Goal: Information Seeking & Learning: Learn about a topic

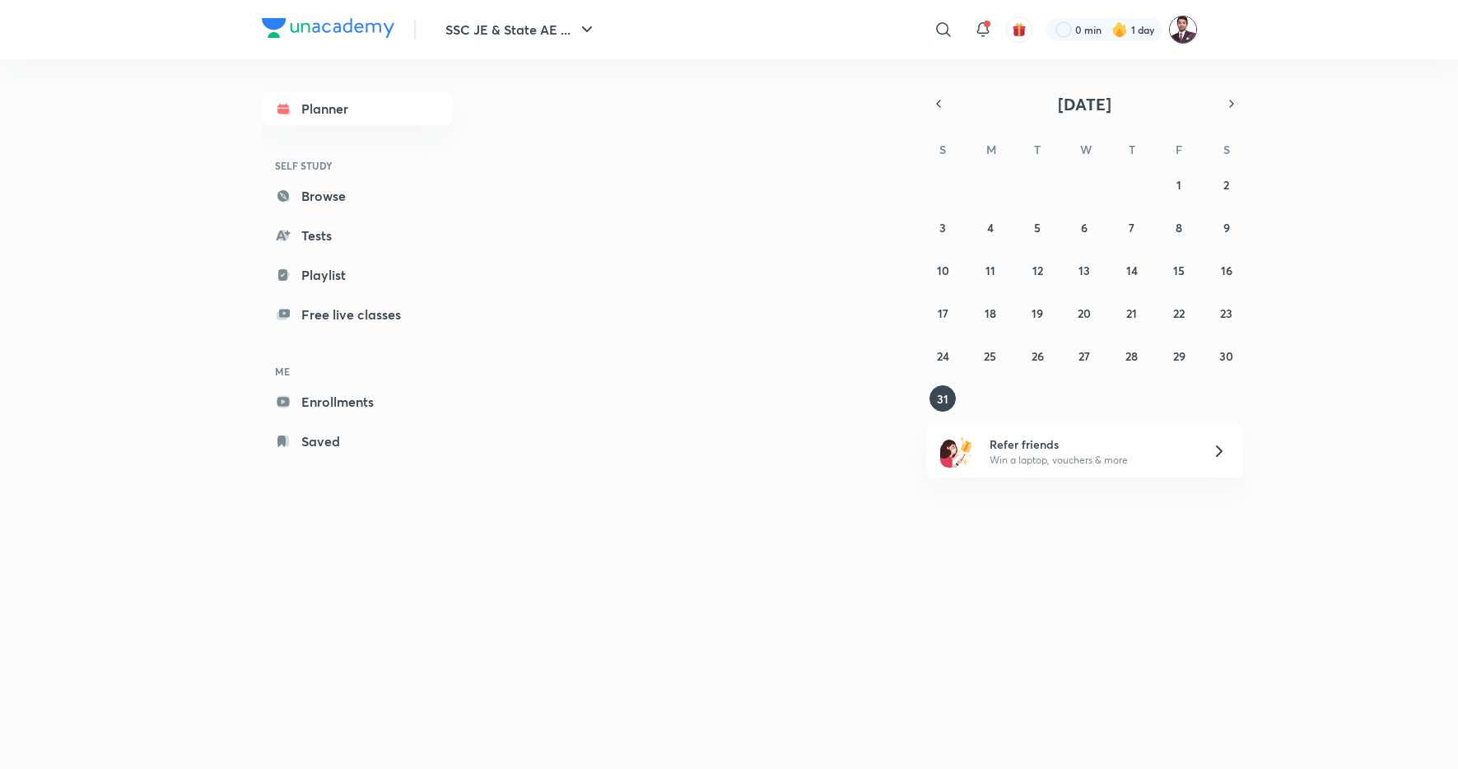
click at [1185, 27] on img at bounding box center [1183, 30] width 28 height 28
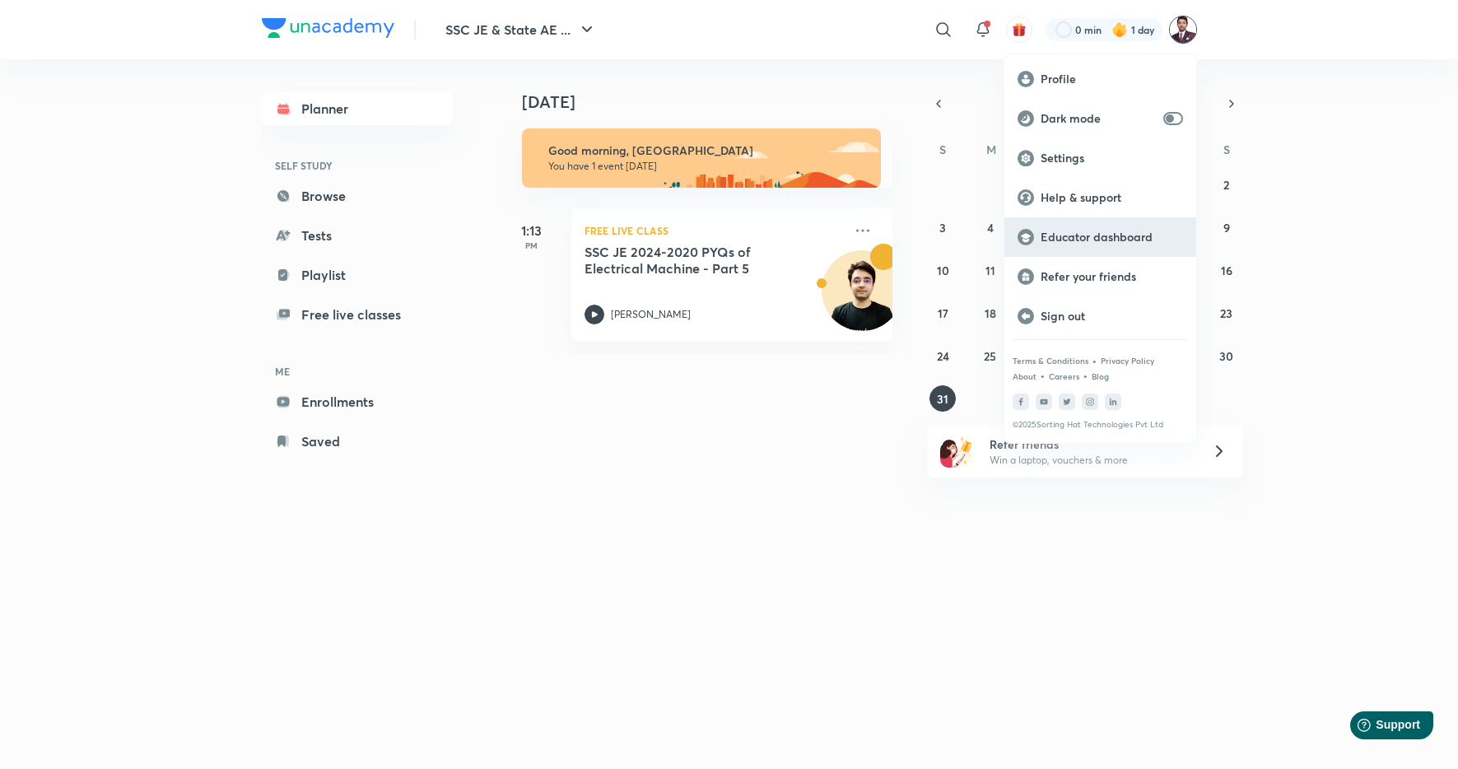
click at [1080, 239] on p "Educator dashboard" at bounding box center [1111, 237] width 142 height 15
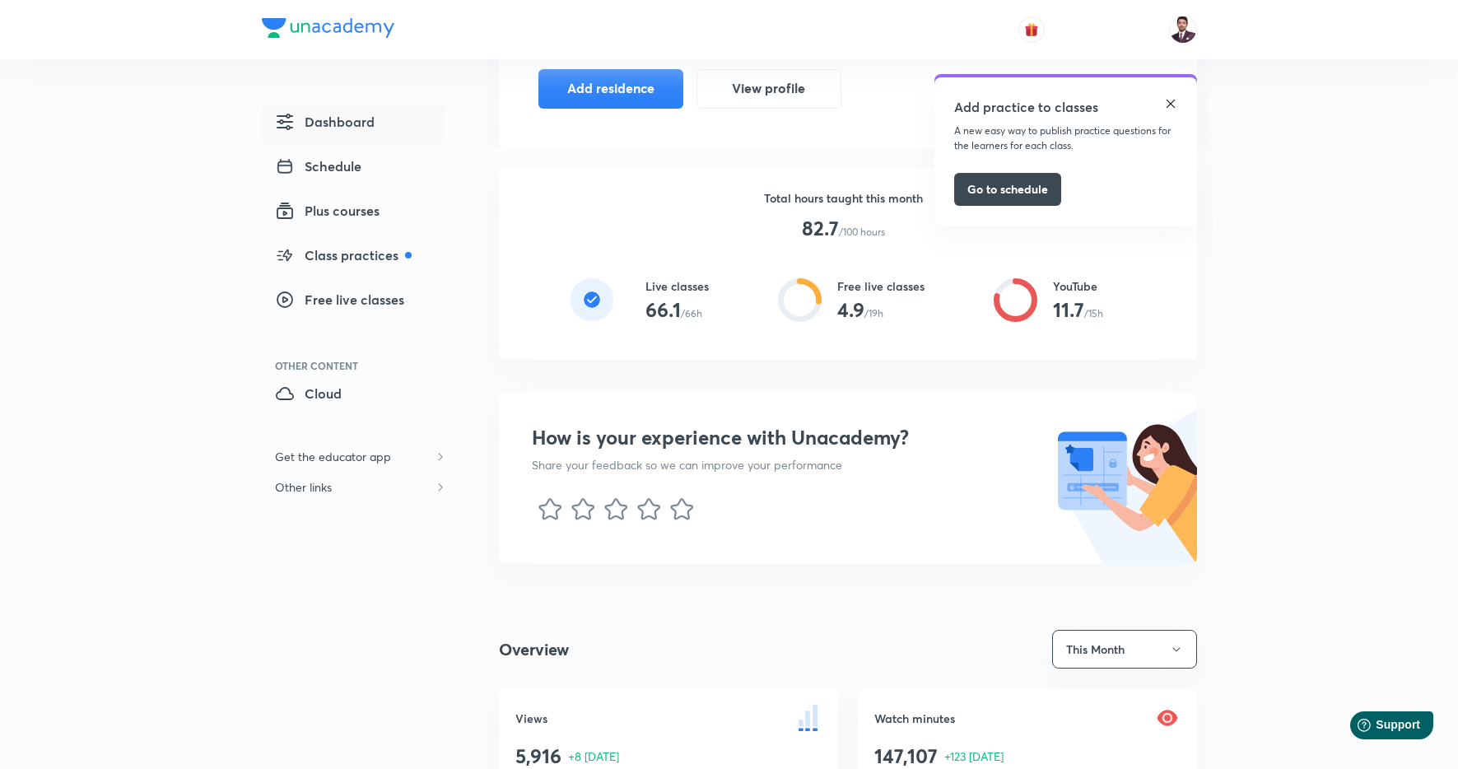
scroll to position [465, 0]
click at [1170, 100] on img at bounding box center [1170, 103] width 13 height 13
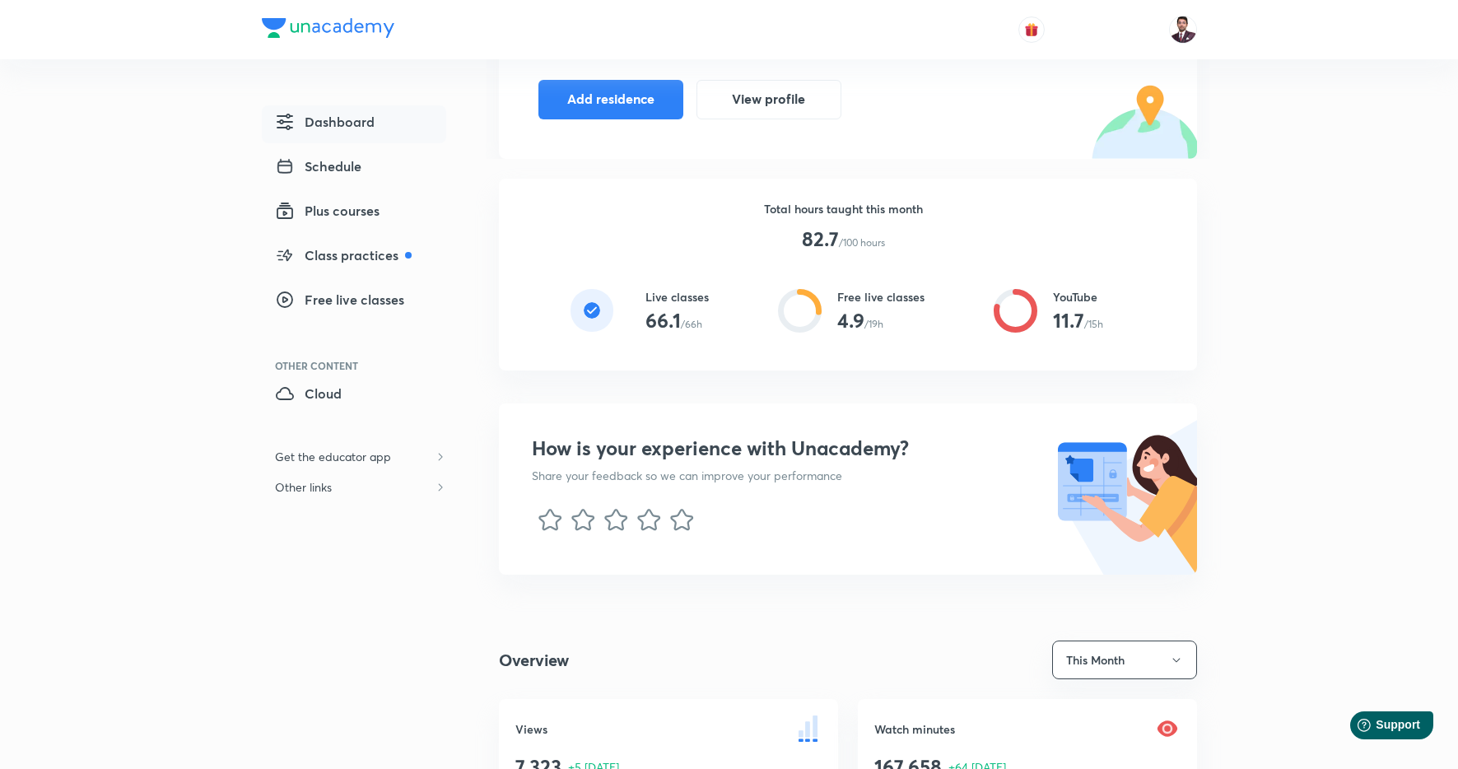
scroll to position [442, 0]
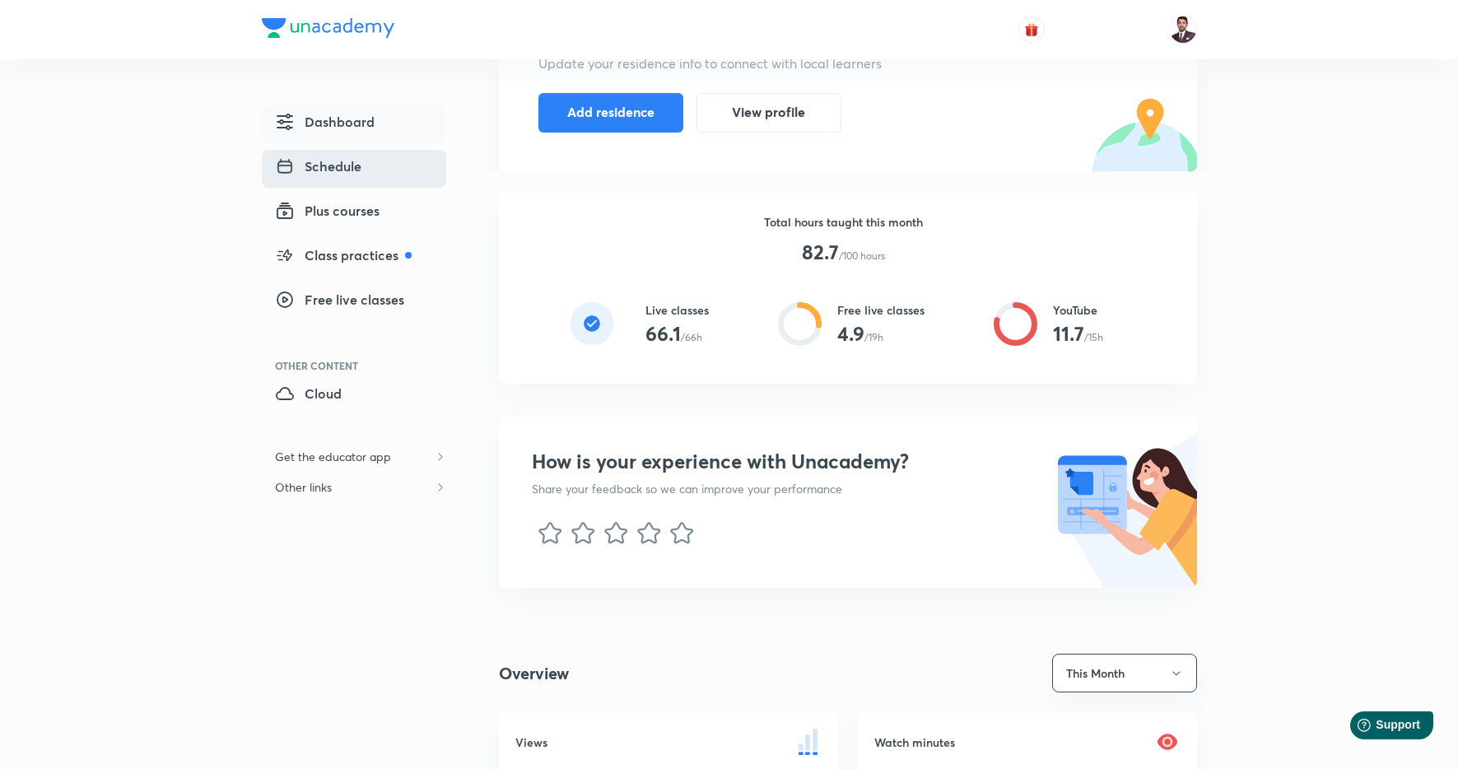
click at [328, 168] on span "Schedule" at bounding box center [318, 166] width 86 height 20
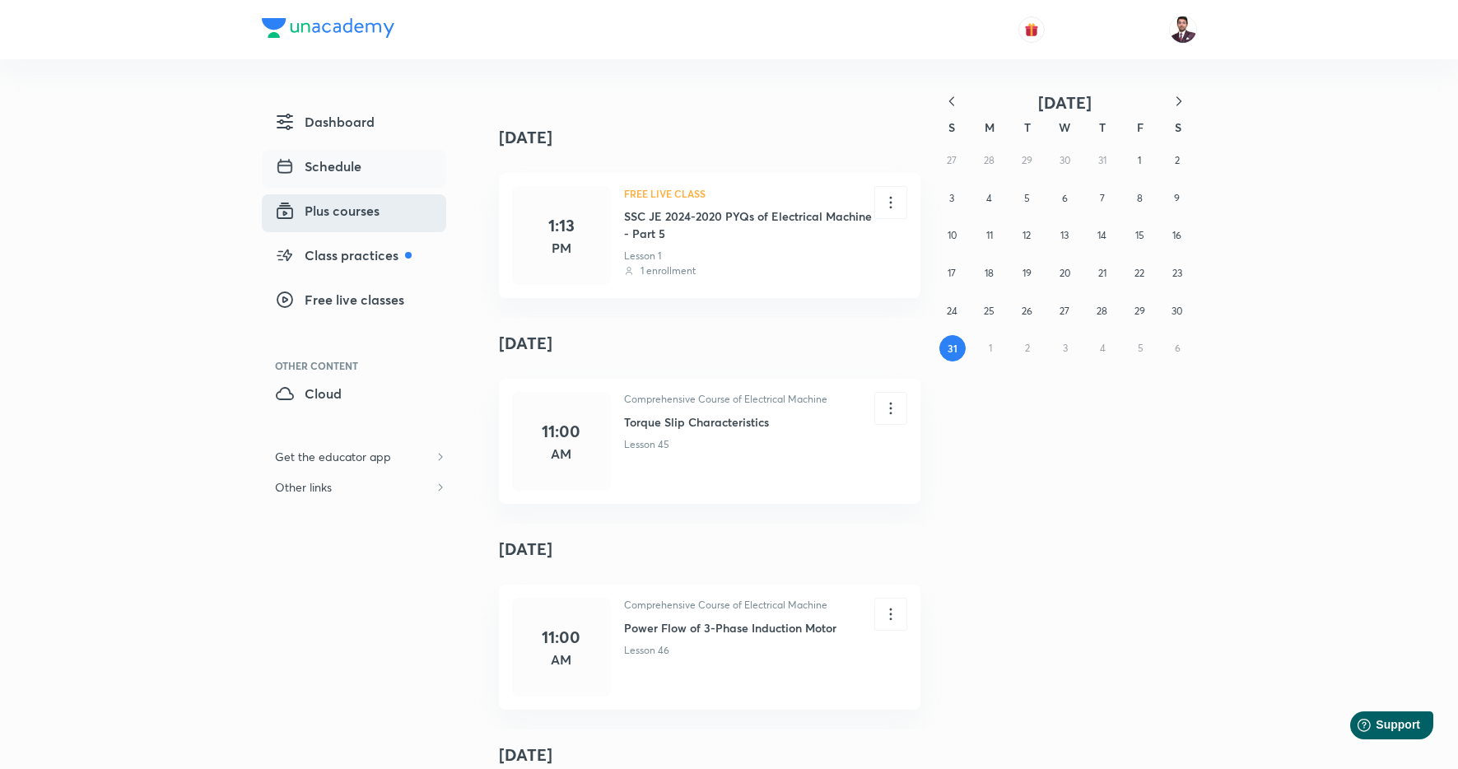
click at [347, 213] on span "Plus courses" at bounding box center [327, 211] width 105 height 20
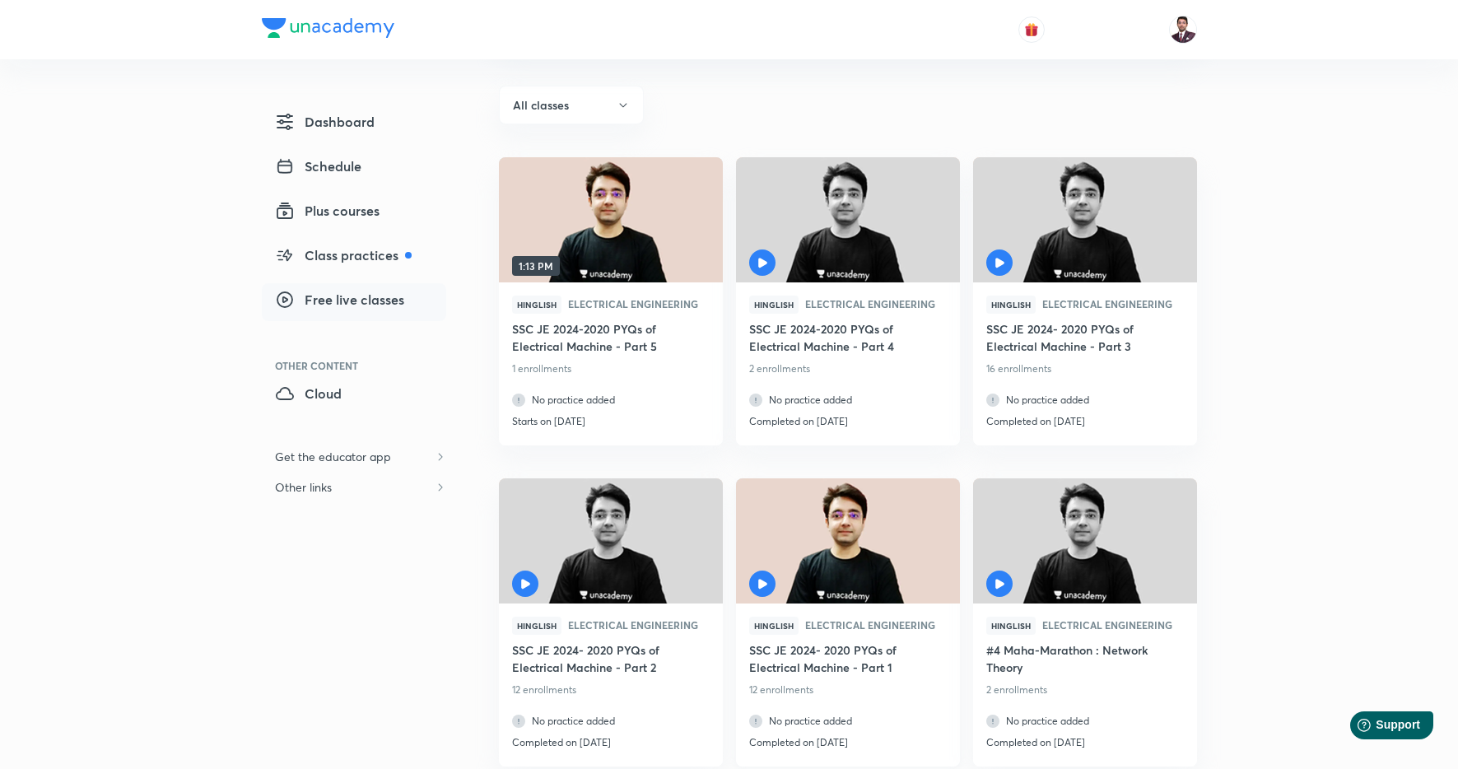
scroll to position [317, 0]
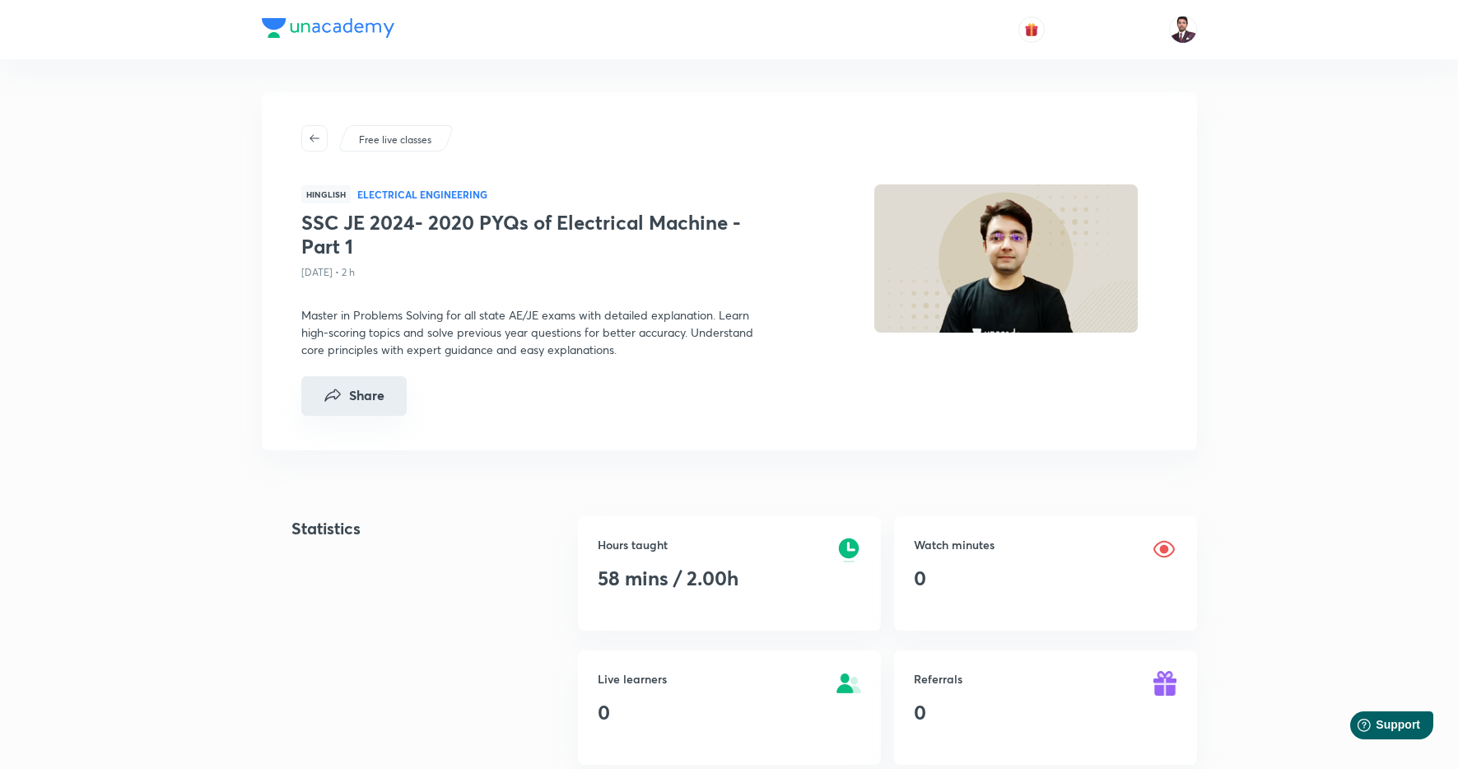
click at [351, 401] on button "Share" at bounding box center [353, 396] width 105 height 40
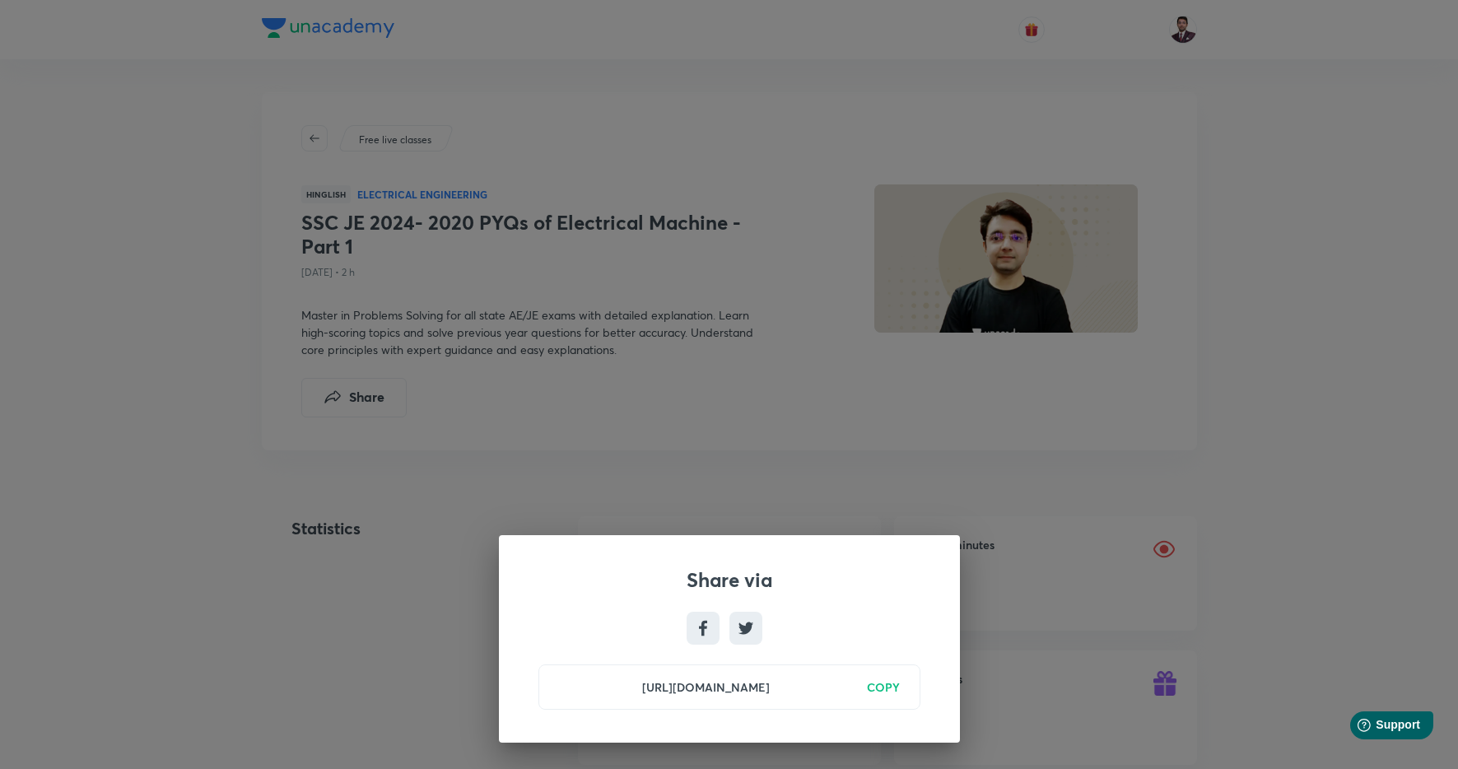
click at [885, 683] on h6 "COPY" at bounding box center [883, 686] width 33 height 17
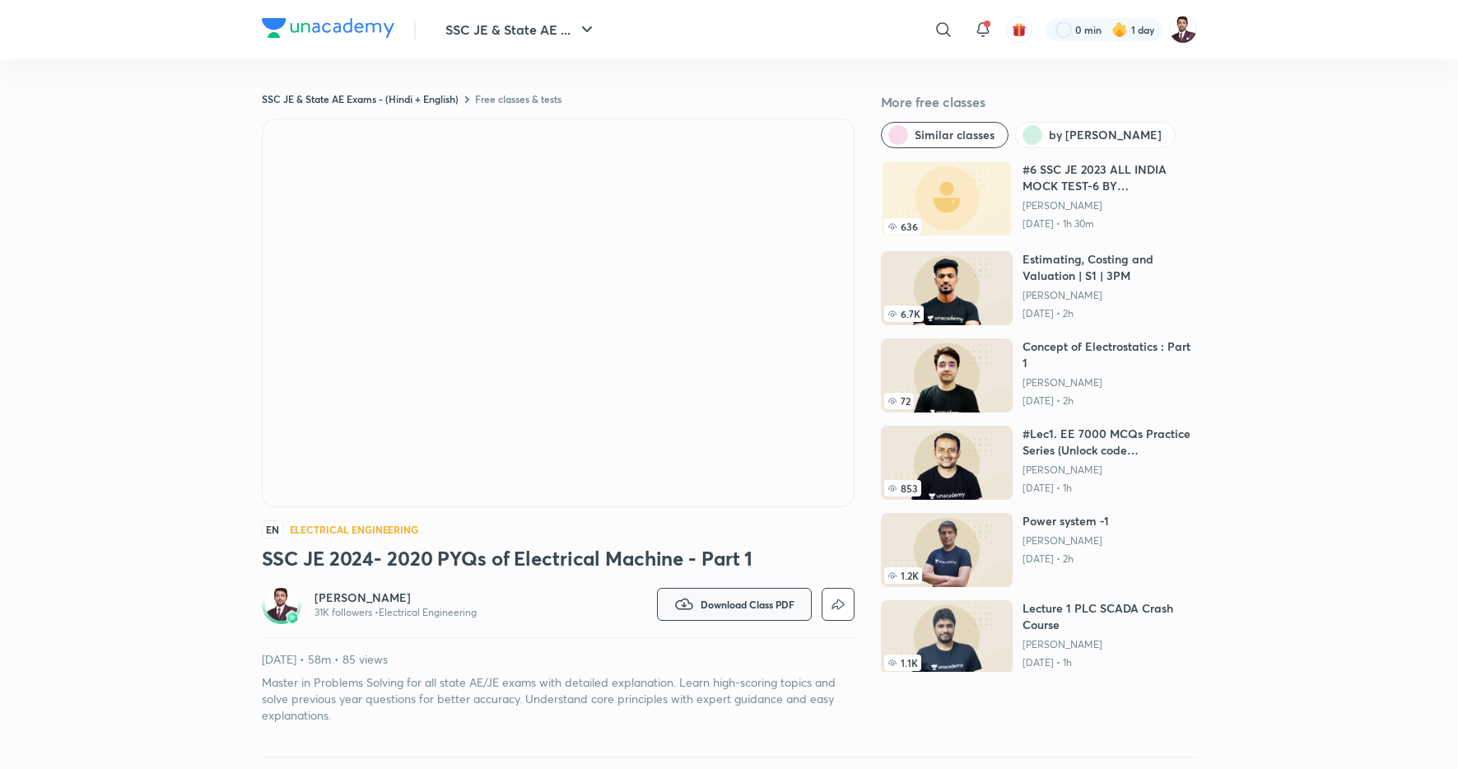
click at [754, 603] on span "Download Class PDF" at bounding box center [747, 604] width 94 height 13
click at [540, 288] on div at bounding box center [729, 384] width 1458 height 769
click at [716, 603] on span "Download Class PDF" at bounding box center [747, 604] width 94 height 13
click at [710, 728] on p "Without annotation" at bounding box center [719, 729] width 102 height 17
click at [742, 605] on span "Download Class PDF" at bounding box center [747, 604] width 94 height 13
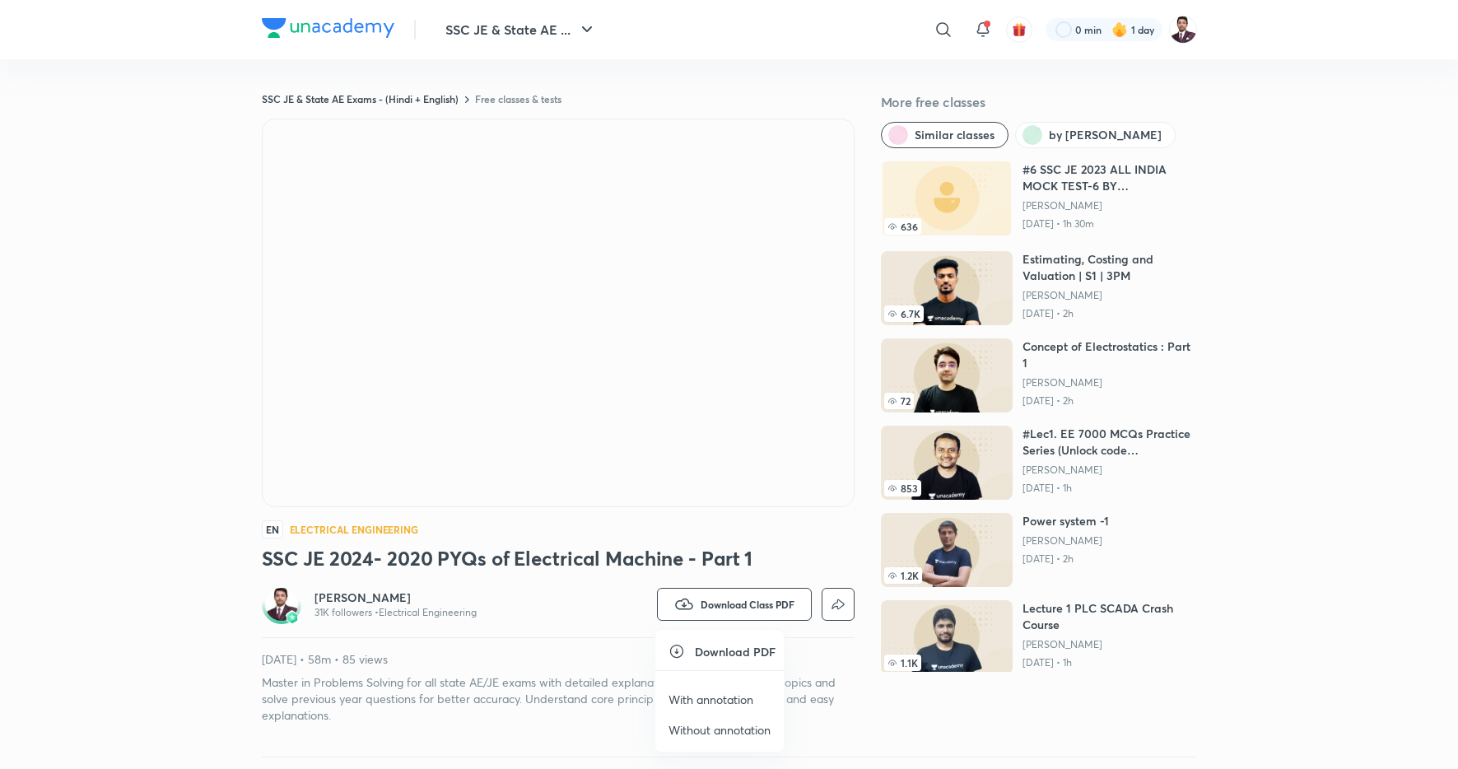
click at [709, 700] on p "With annotation" at bounding box center [710, 699] width 85 height 17
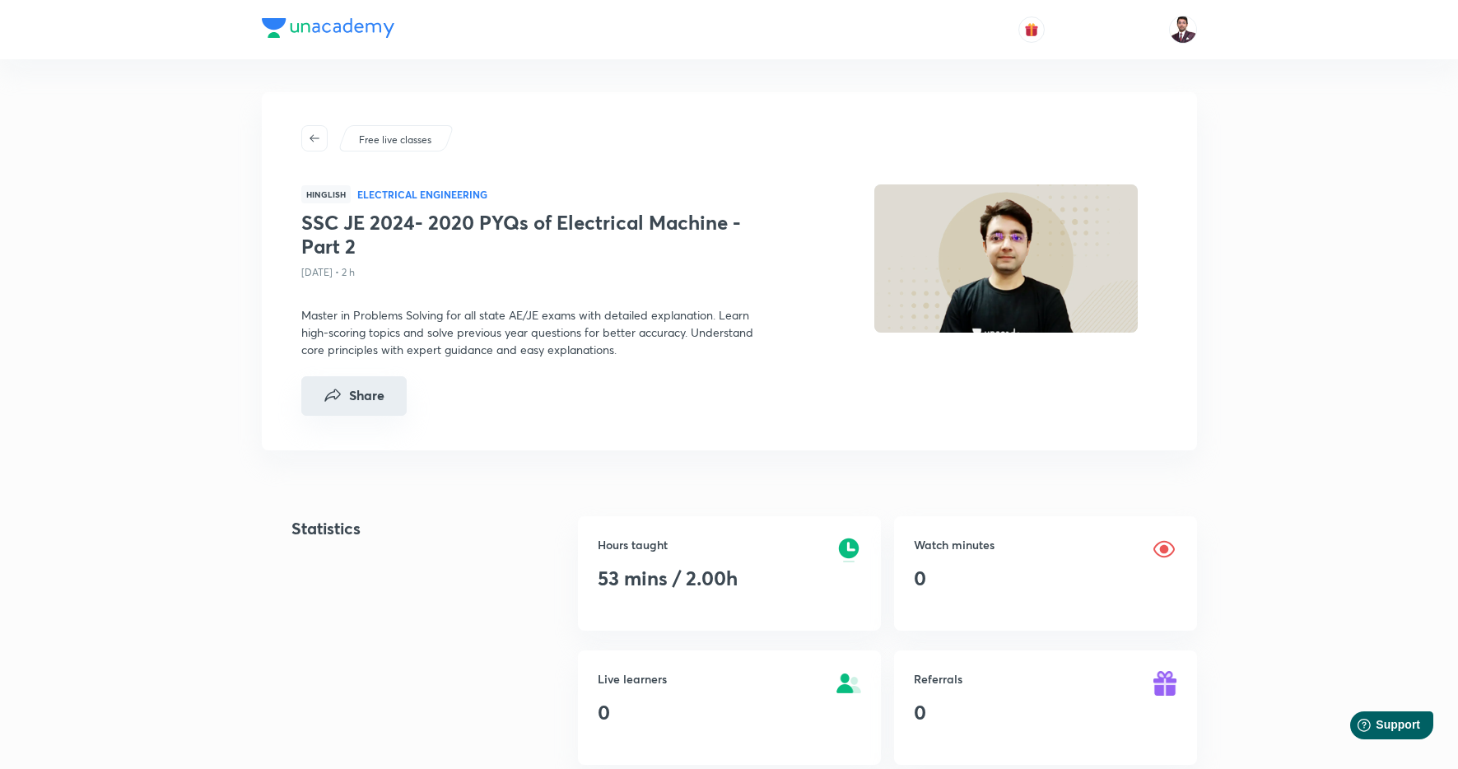
click at [374, 396] on button "Share" at bounding box center [353, 396] width 105 height 40
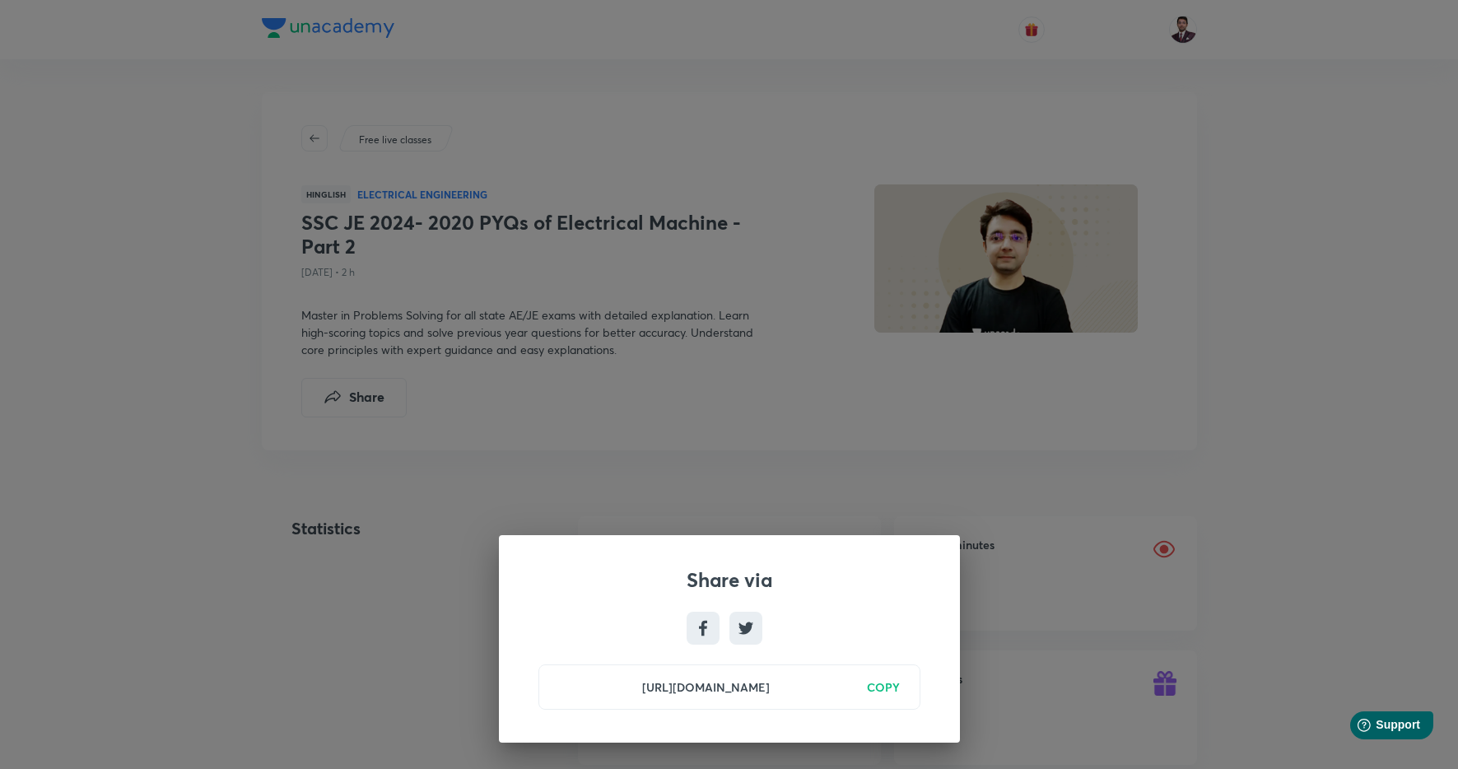
click at [888, 686] on h6 "COPY" at bounding box center [883, 686] width 33 height 17
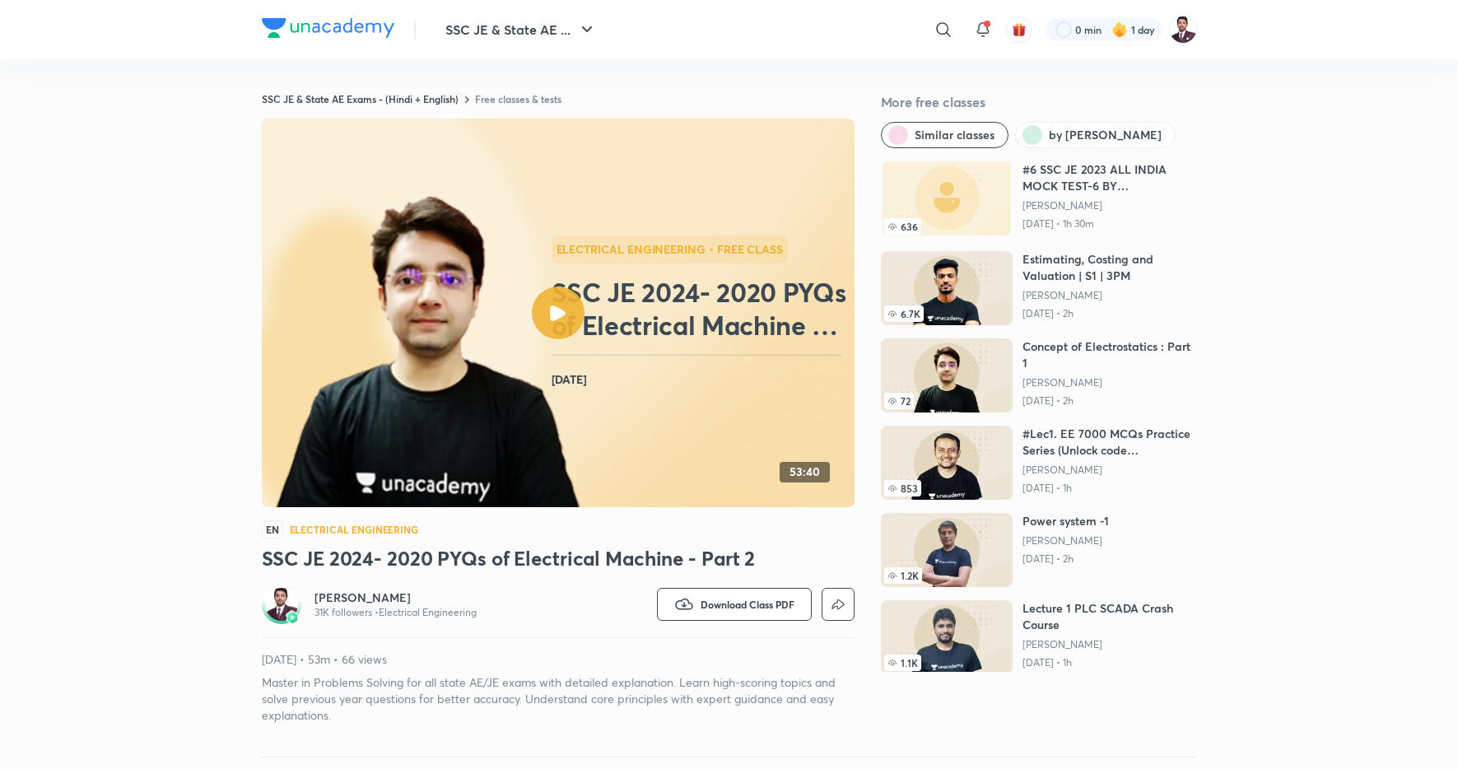
click at [782, 595] on button "Download Class PDF" at bounding box center [734, 604] width 155 height 33
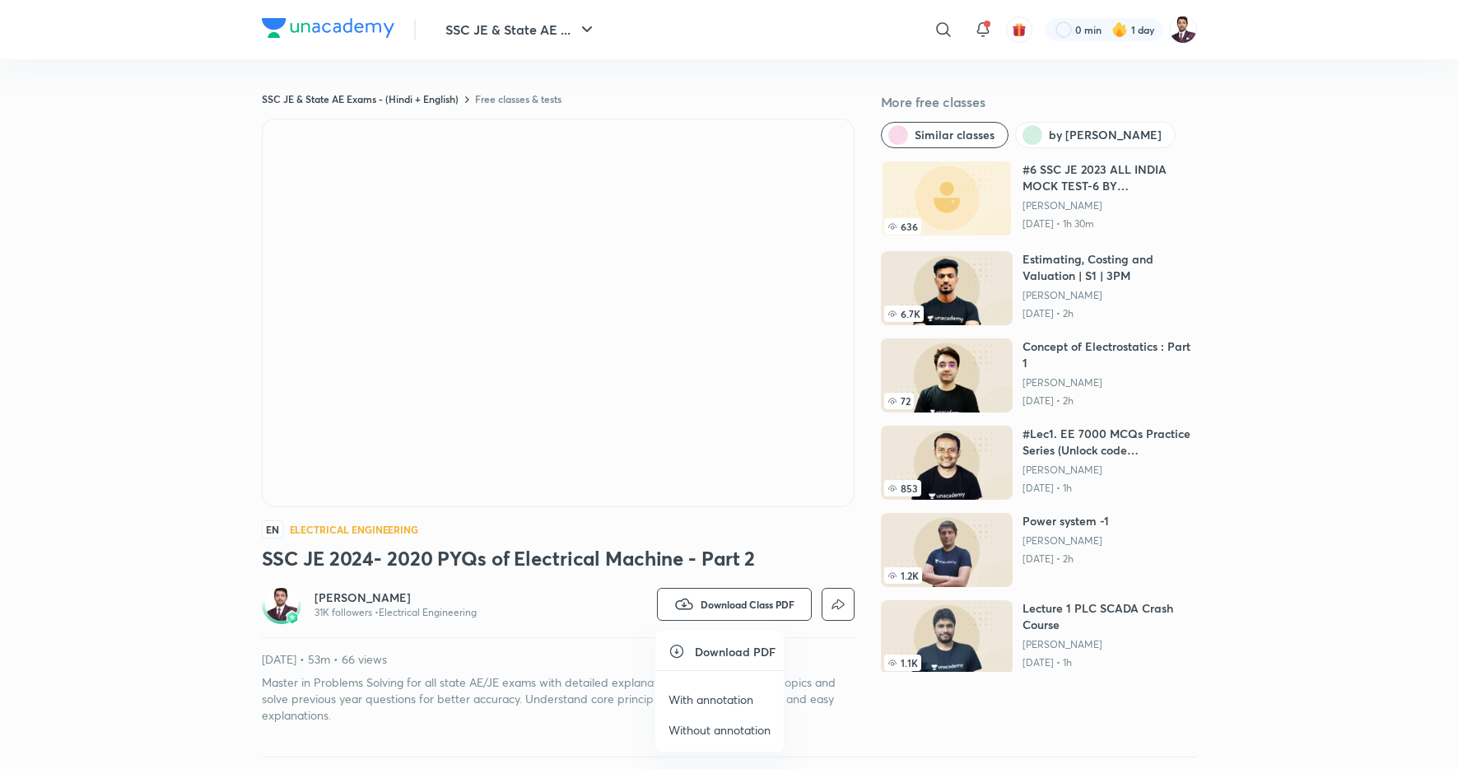
click at [719, 734] on p "Without annotation" at bounding box center [719, 729] width 102 height 17
click at [766, 601] on span "Download Class PDF" at bounding box center [747, 604] width 94 height 13
click at [732, 696] on p "With annotation" at bounding box center [710, 699] width 85 height 17
